Goal: Task Accomplishment & Management: Manage account settings

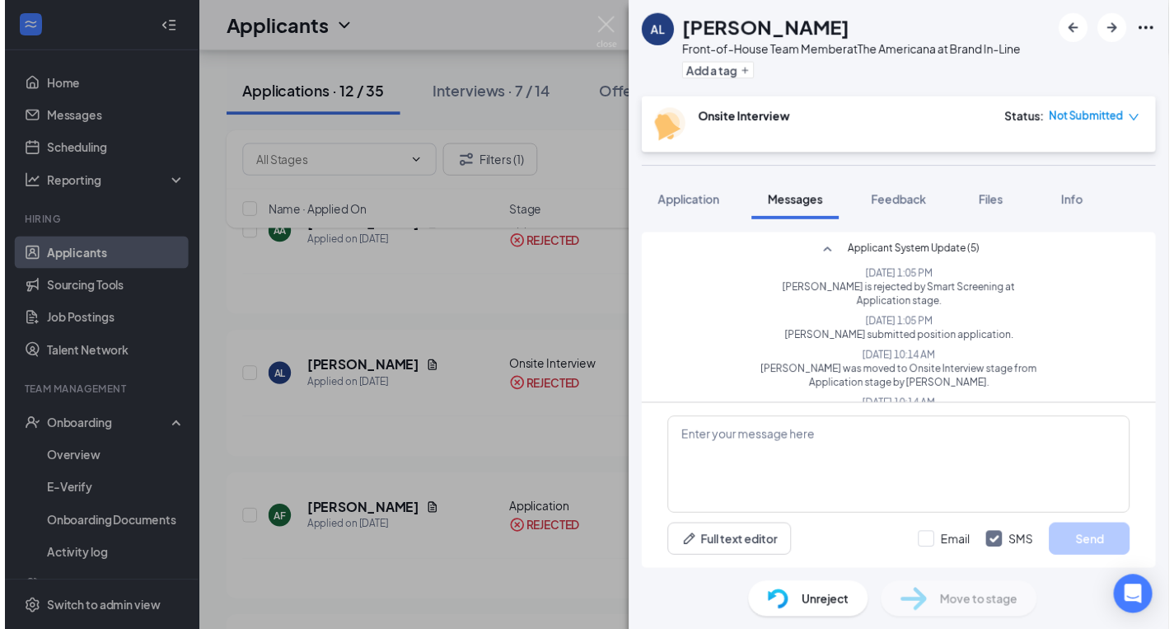
scroll to position [101, 0]
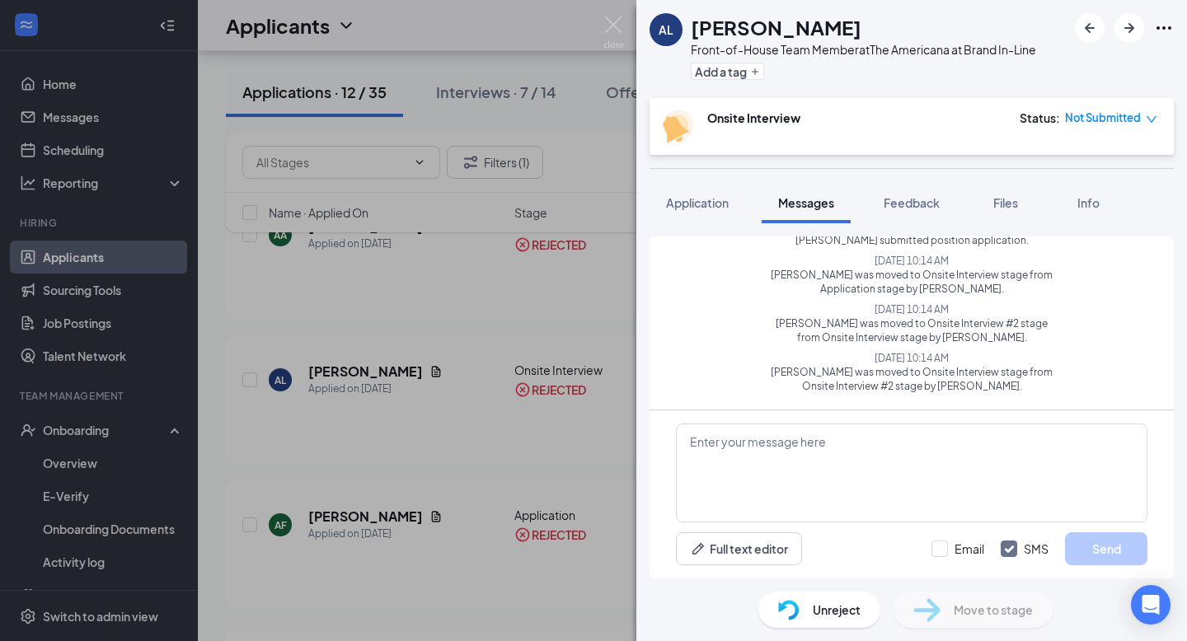
click at [419, 111] on div "AL [PERSON_NAME] Front-of-House Team Member at The Americana at Brand In-Line A…" at bounding box center [593, 320] width 1187 height 641
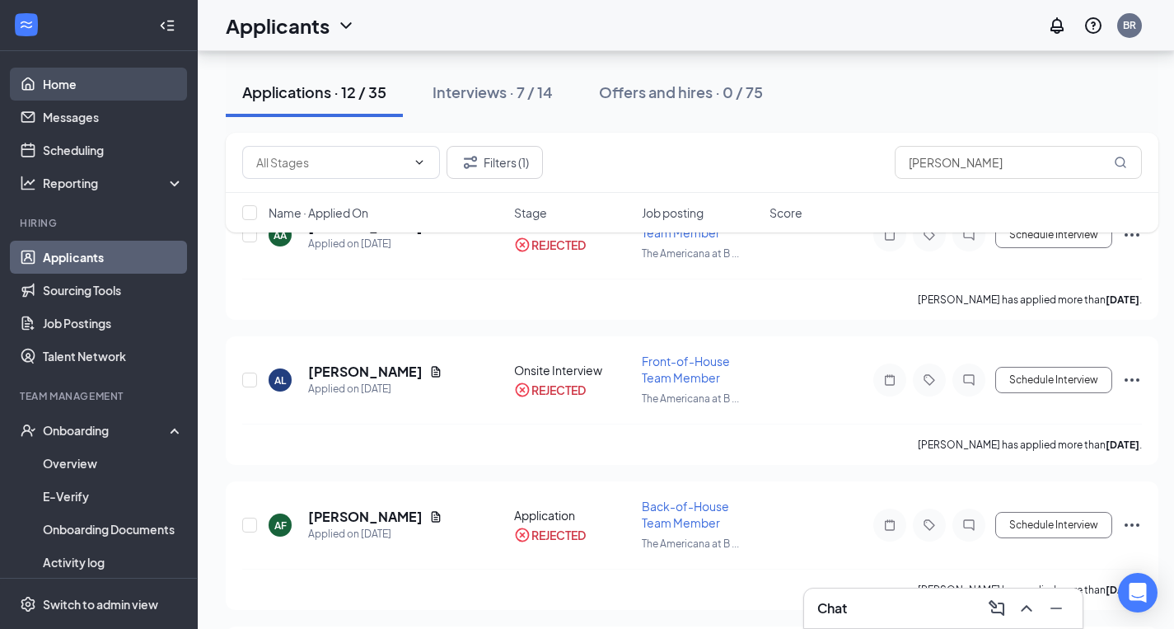
click at [121, 98] on link "Home" at bounding box center [113, 84] width 141 height 33
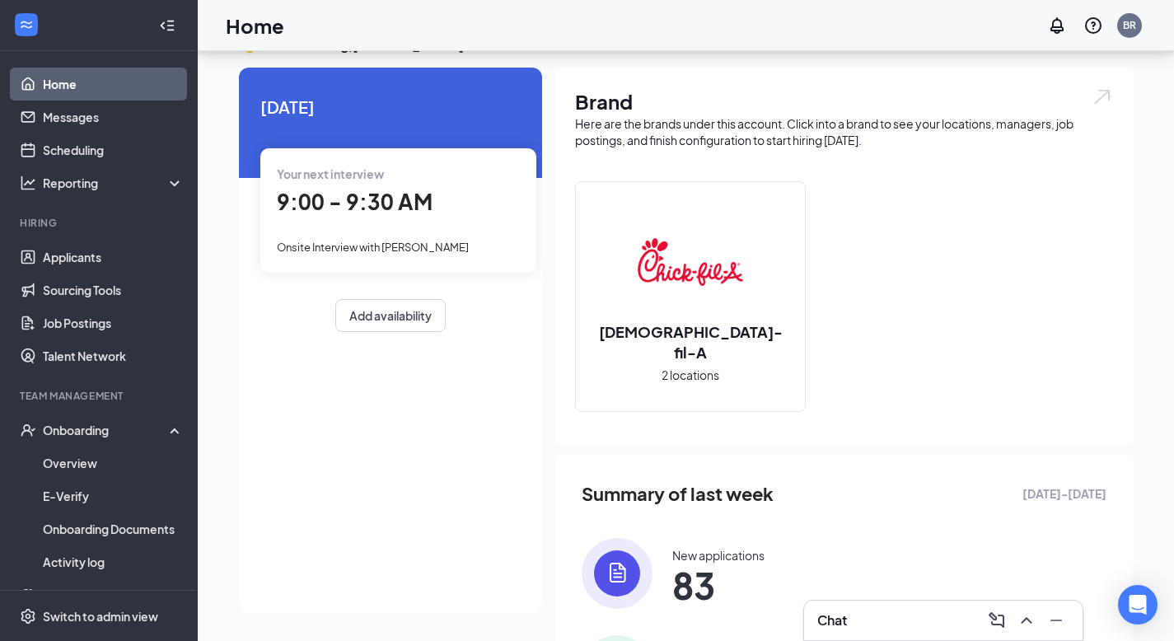
scroll to position [128, 0]
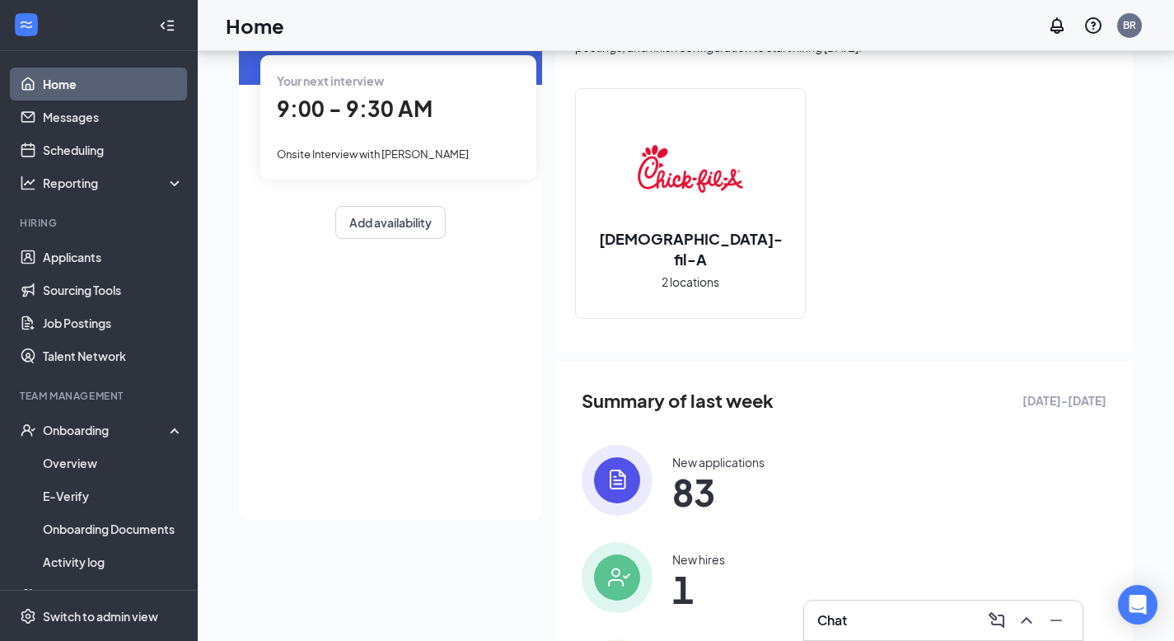
click at [75, 85] on link "Home" at bounding box center [113, 84] width 141 height 33
click at [93, 266] on link "Applicants" at bounding box center [113, 257] width 141 height 33
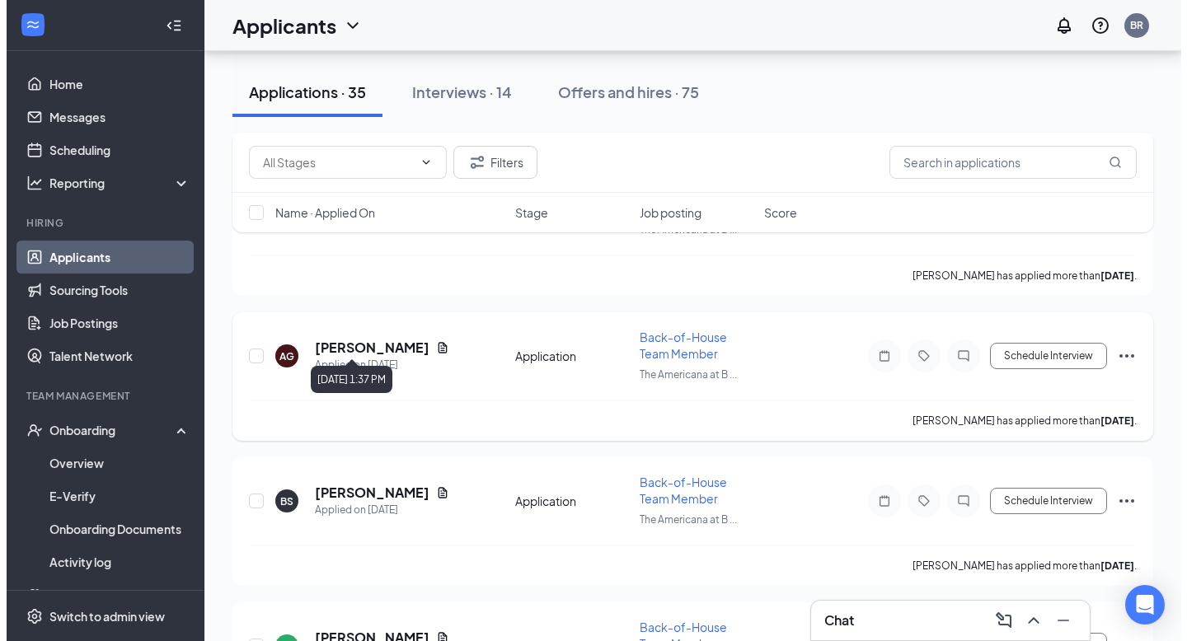
scroll to position [2049, 0]
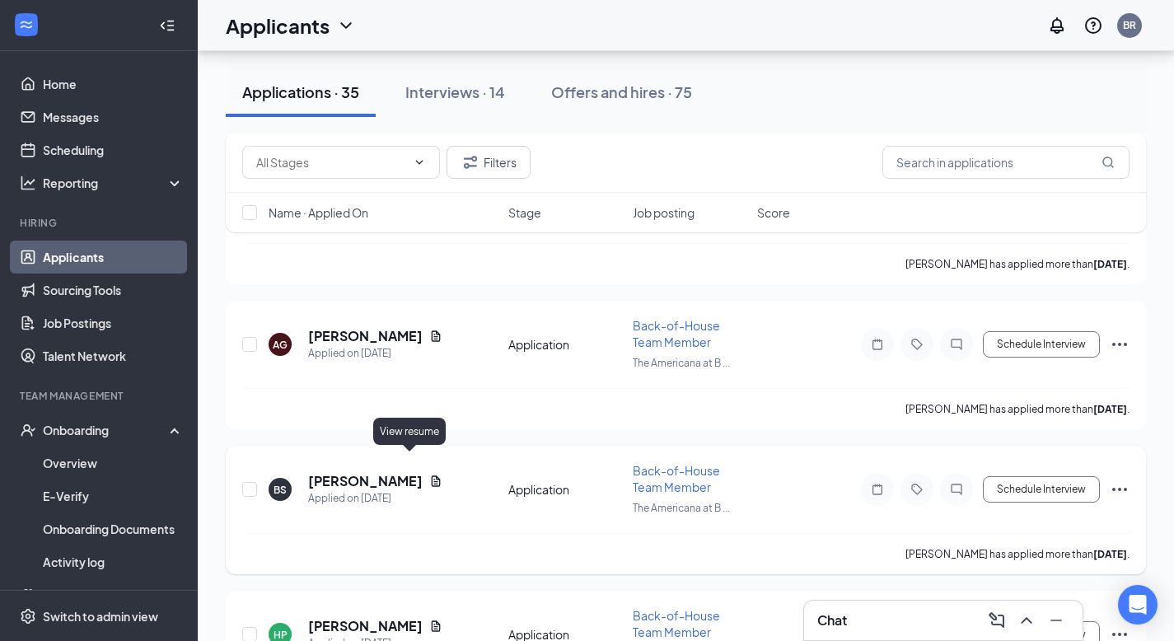
click at [429, 475] on icon "Document" at bounding box center [435, 481] width 13 height 13
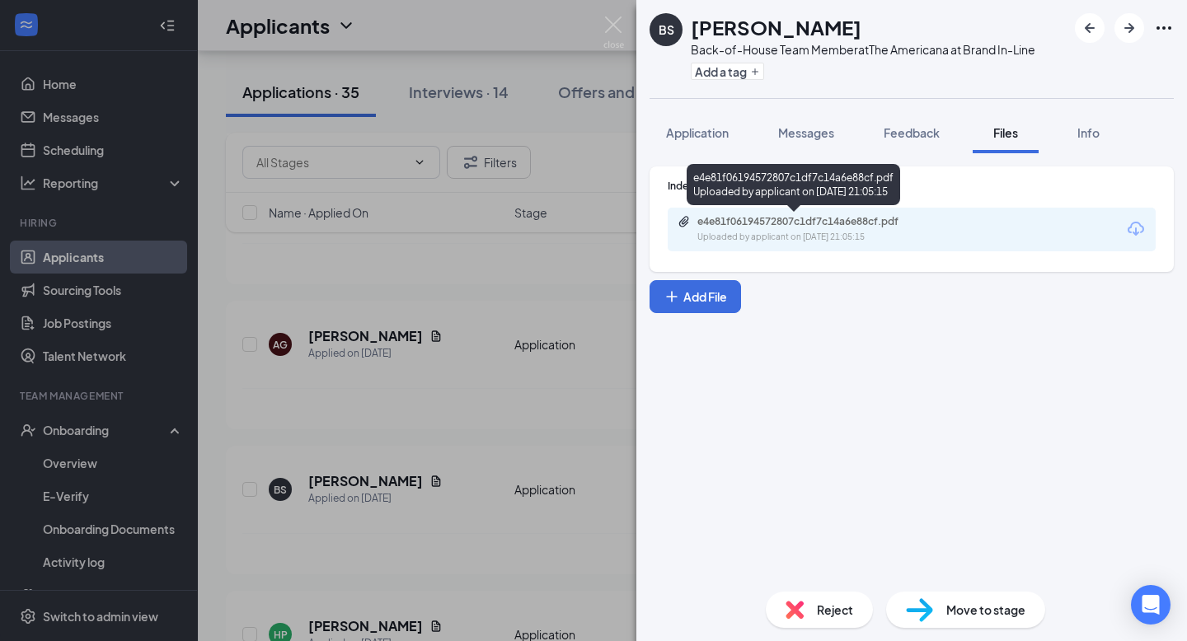
click at [698, 237] on div "Uploaded by applicant on [DATE] 21:05:15" at bounding box center [820, 237] width 247 height 13
